Goal: Transaction & Acquisition: Purchase product/service

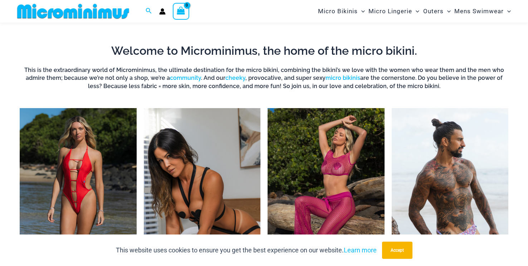
scroll to position [277, 0]
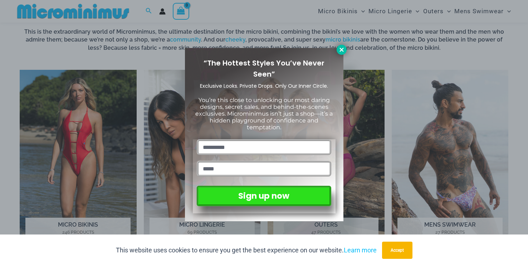
click at [341, 51] on icon at bounding box center [342, 50] width 6 height 6
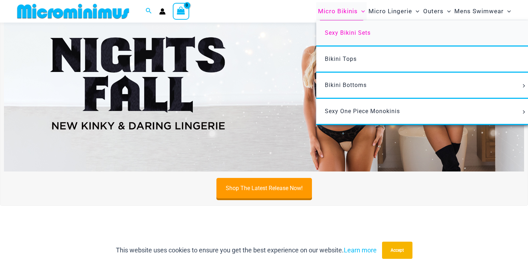
scroll to position [45, 0]
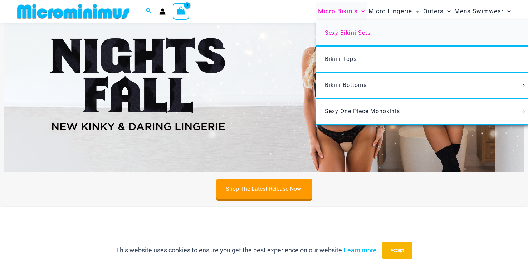
click at [351, 32] on span "Sexy Bikini Sets" at bounding box center [348, 32] width 46 height 7
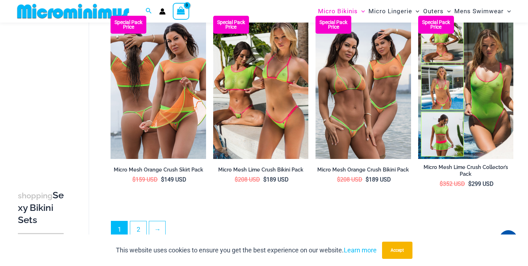
scroll to position [1516, 0]
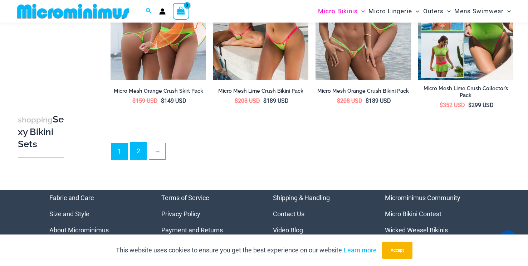
click at [138, 142] on link "2" at bounding box center [138, 150] width 16 height 17
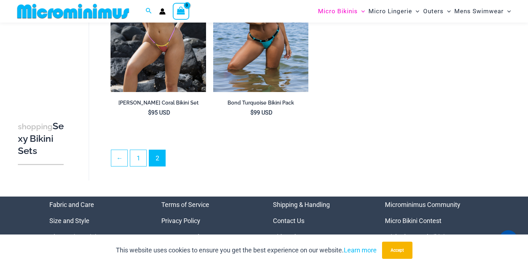
scroll to position [1311, 0]
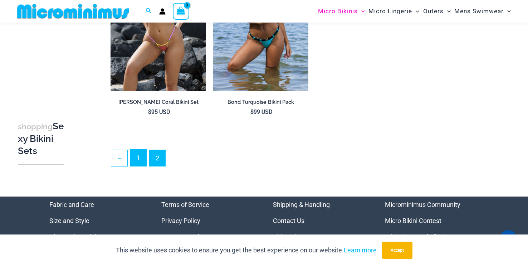
click at [135, 155] on link "1" at bounding box center [138, 157] width 16 height 17
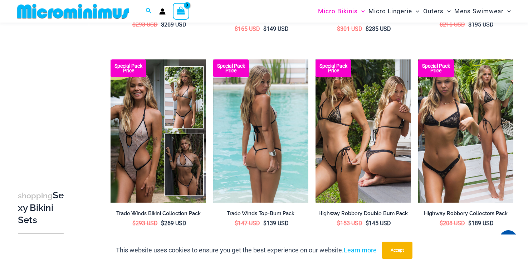
scroll to position [612, 0]
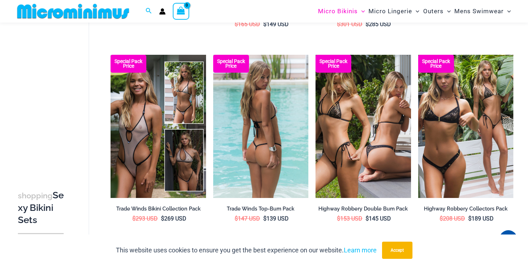
click at [255, 136] on img at bounding box center [260, 126] width 95 height 143
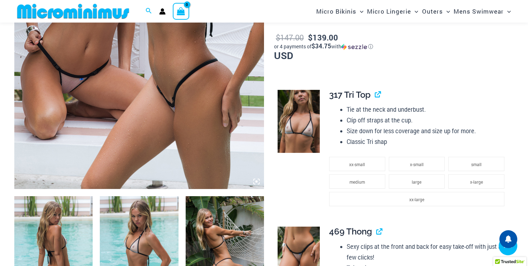
scroll to position [354, 0]
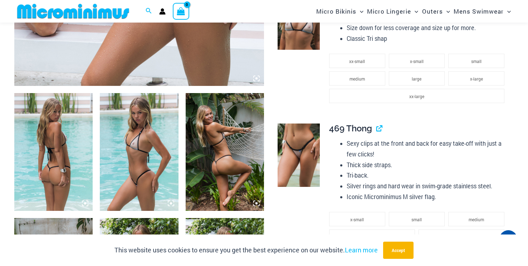
click at [45, 156] on img at bounding box center [53, 152] width 78 height 118
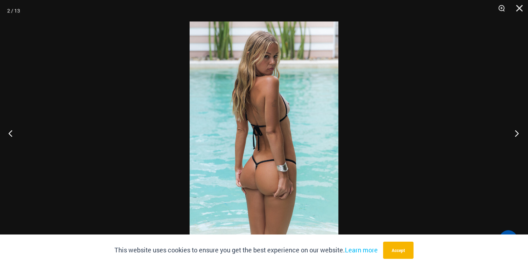
click at [514, 134] on button "Next" at bounding box center [514, 133] width 27 height 36
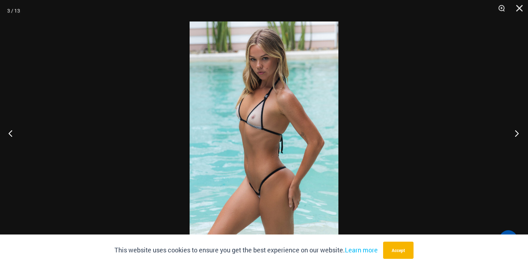
click at [517, 134] on button "Next" at bounding box center [514, 133] width 27 height 36
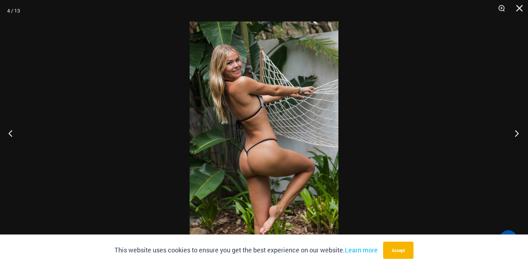
click at [517, 134] on button "Next" at bounding box center [514, 133] width 27 height 36
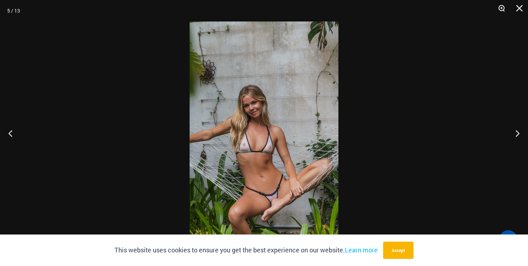
click at [501, 11] on button "Zoom" at bounding box center [499, 10] width 18 height 21
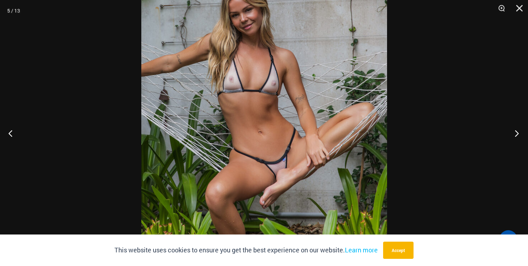
click at [515, 132] on button "Next" at bounding box center [514, 133] width 27 height 36
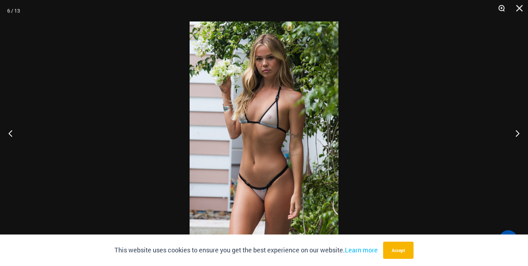
click at [501, 7] on button "Zoom" at bounding box center [499, 10] width 18 height 21
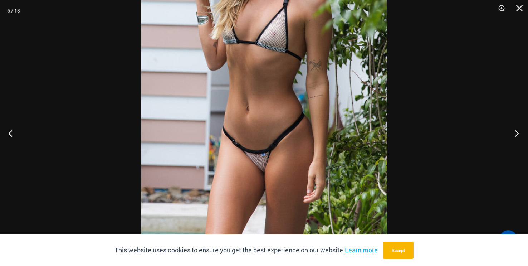
click at [516, 132] on button "Next" at bounding box center [514, 133] width 27 height 36
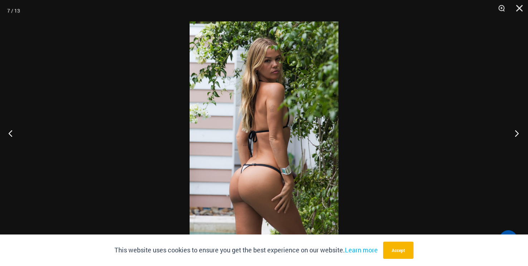
click at [518, 131] on button "Next" at bounding box center [514, 133] width 27 height 36
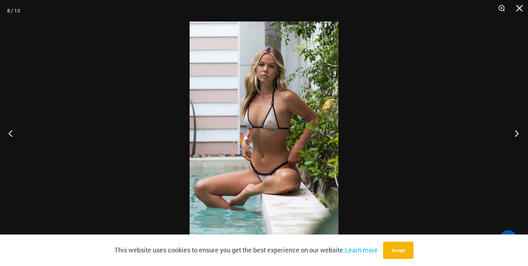
click at [518, 131] on button "Next" at bounding box center [514, 133] width 27 height 36
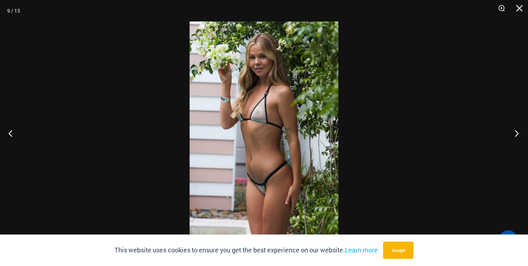
click at [518, 131] on button "Next" at bounding box center [514, 133] width 27 height 36
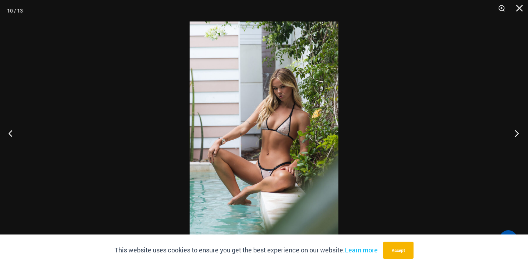
click at [518, 131] on button "Next" at bounding box center [514, 133] width 27 height 36
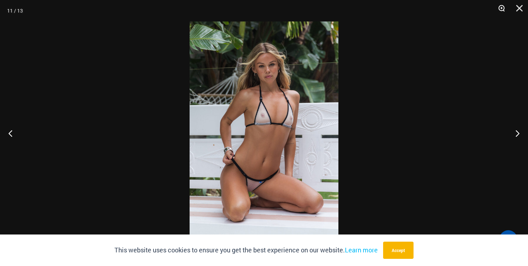
click at [501, 8] on button "Zoom" at bounding box center [499, 10] width 18 height 21
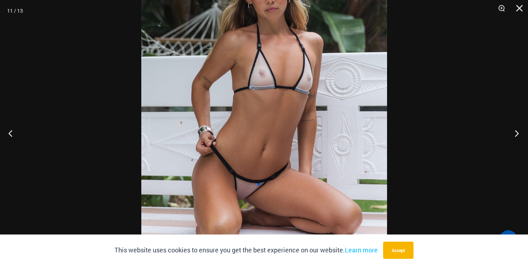
click at [513, 131] on button "Next" at bounding box center [514, 133] width 27 height 36
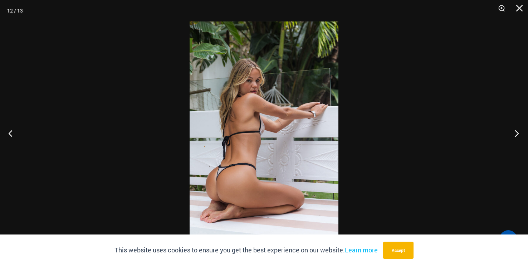
click at [511, 133] on button "Next" at bounding box center [514, 133] width 27 height 36
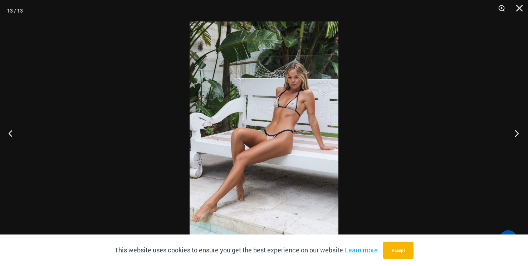
click at [511, 133] on button "Next" at bounding box center [514, 133] width 27 height 36
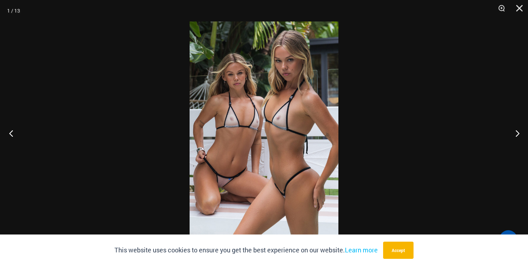
click at [8, 134] on button "Previous" at bounding box center [13, 133] width 27 height 36
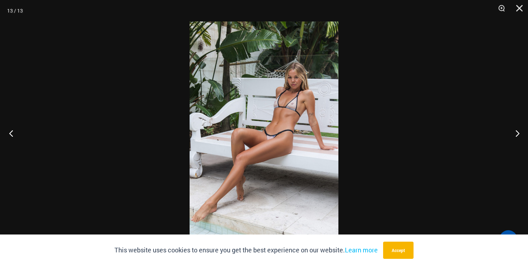
click at [8, 134] on button "Previous" at bounding box center [13, 133] width 27 height 36
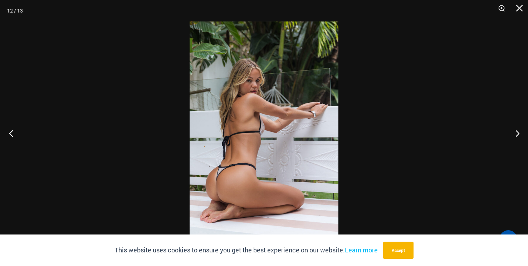
click at [8, 134] on button "Previous" at bounding box center [13, 133] width 27 height 36
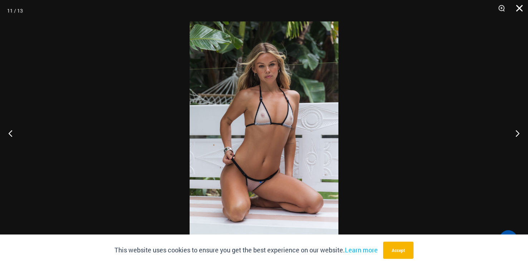
click at [516, 8] on button "Close" at bounding box center [517, 10] width 18 height 21
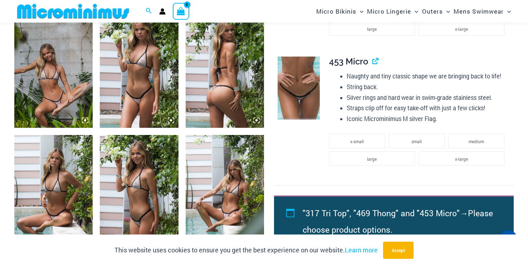
scroll to position [534, 0]
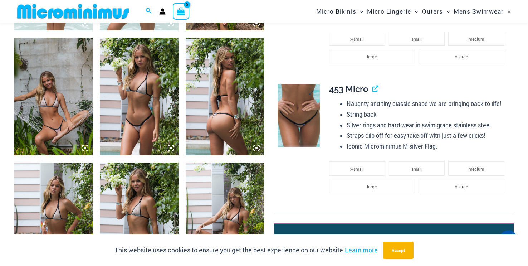
click at [303, 122] on img at bounding box center [299, 115] width 42 height 63
